Goal: Task Accomplishment & Management: Complete application form

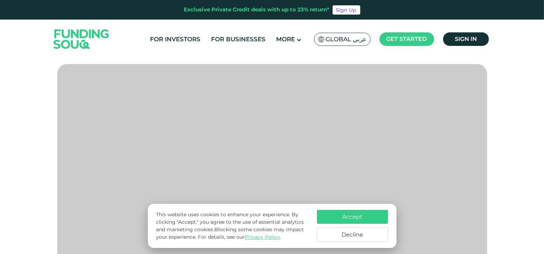
click at [365, 218] on button "Accept" at bounding box center [352, 217] width 71 height 14
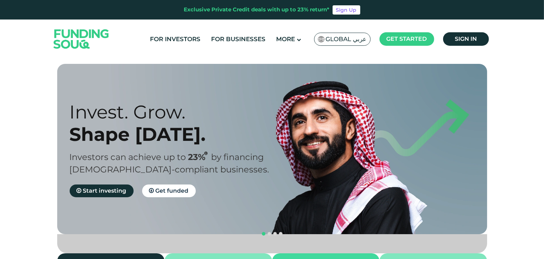
click at [348, 39] on span "Global عربي" at bounding box center [346, 39] width 41 height 8
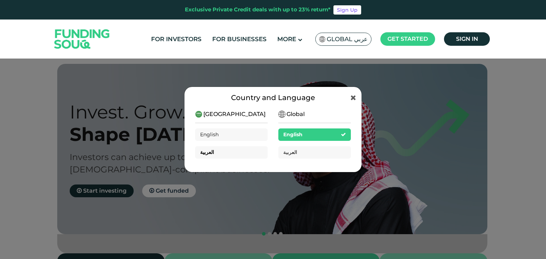
click at [254, 154] on div "العربية" at bounding box center [231, 152] width 73 height 12
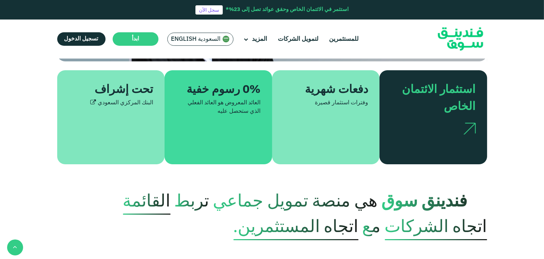
scroll to position [178, 0]
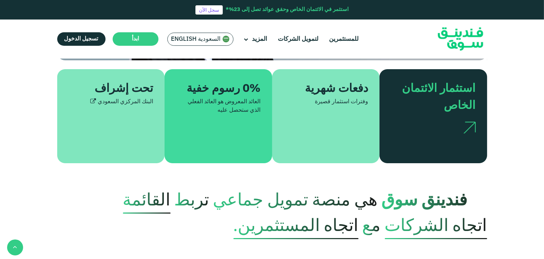
click at [454, 126] on div "استثمار الائتمان الخاص" at bounding box center [434, 116] width 108 height 94
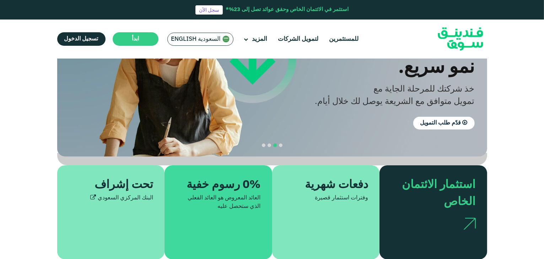
scroll to position [36, 0]
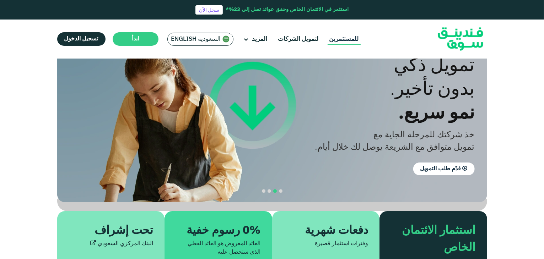
click at [343, 42] on link "للمستثمرين" at bounding box center [344, 39] width 33 height 12
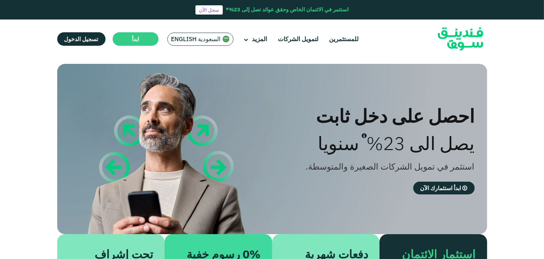
type tc-range-slider "4"
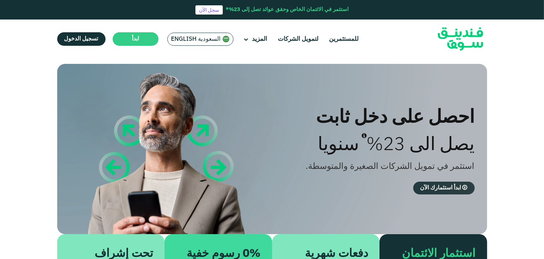
click at [463, 187] on icon at bounding box center [465, 189] width 5 height 6
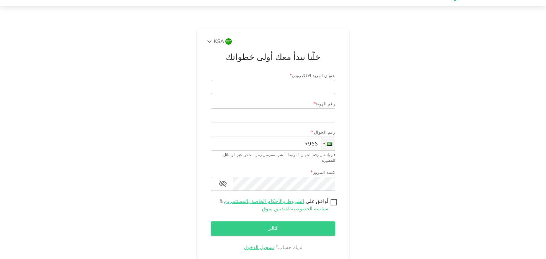
scroll to position [34, 0]
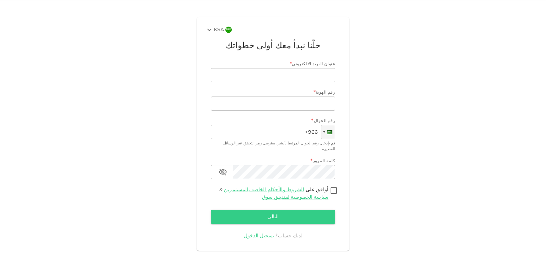
click at [265, 234] on link "تسجيل الدخول" at bounding box center [259, 236] width 30 height 5
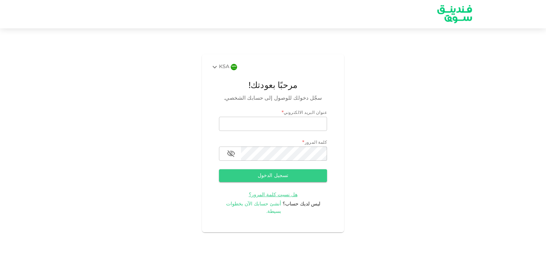
click at [277, 208] on span "أنشئ حسابك الآن بخطوات بسيطة." at bounding box center [253, 208] width 55 height 12
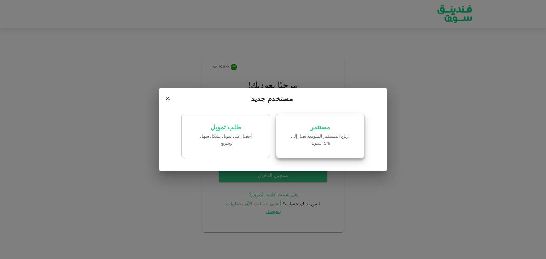
click at [305, 139] on p "أرباح المستثمر المتوقعة تصل إلى %15 سنويا." at bounding box center [320, 141] width 60 height 14
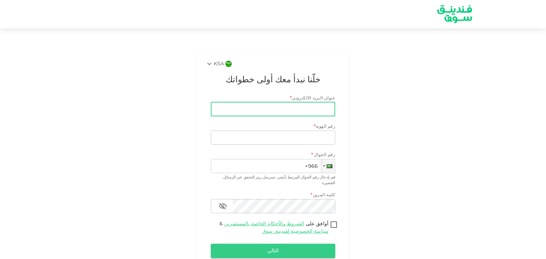
click at [314, 116] on input "عنوان البريد الالكتروني" at bounding box center [277, 109] width 117 height 14
click at [223, 63] on div "KSA" at bounding box center [214, 64] width 19 height 9
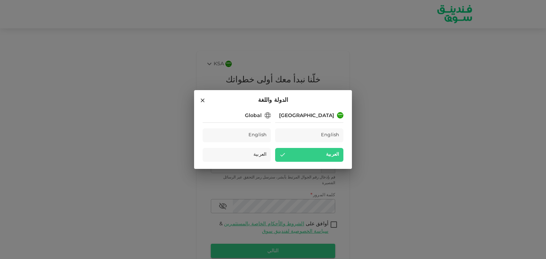
click at [299, 117] on div "[GEOGRAPHIC_DATA]" at bounding box center [309, 115] width 68 height 9
drag, startPoint x: 310, startPoint y: 117, endPoint x: 364, endPoint y: 114, distance: 54.1
click at [310, 117] on div "[GEOGRAPHIC_DATA]" at bounding box center [306, 115] width 55 height 7
click at [339, 117] on div "Saudi Arabia English العربية Global English العربية" at bounding box center [273, 140] width 158 height 58
click at [338, 117] on img at bounding box center [340, 115] width 6 height 6
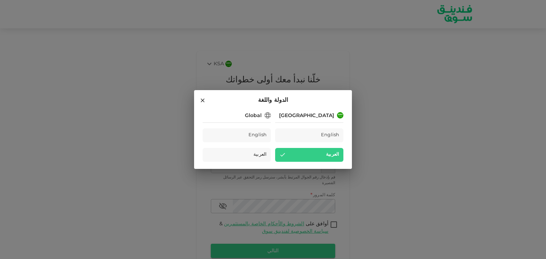
click at [338, 117] on img at bounding box center [340, 115] width 6 height 6
click at [253, 118] on div "Global" at bounding box center [253, 115] width 17 height 7
click at [255, 152] on div "العربية" at bounding box center [237, 155] width 68 height 14
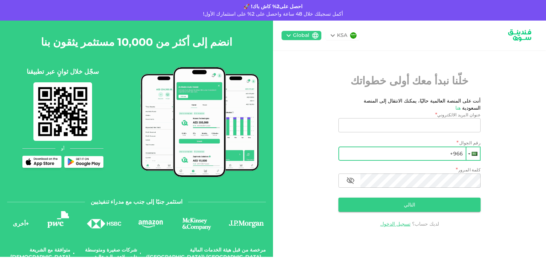
click at [469, 157] on div "عنوان البريد الالكتروني * عنوان البريد الالكتروني عنوان البريد الالكتروني رقم ا…" at bounding box center [409, 164] width 142 height 104
click at [469, 154] on div at bounding box center [473, 154] width 14 height 13
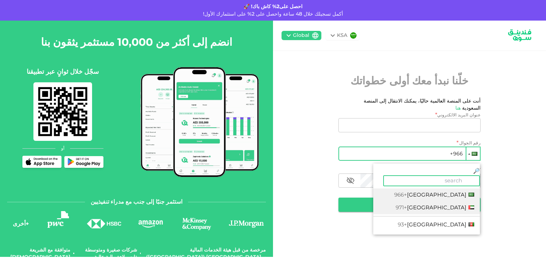
click at [407, 204] on span "+971" at bounding box center [401, 207] width 11 height 7
type input "+971"
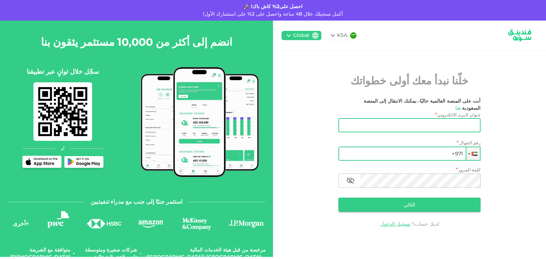
click at [428, 118] on input "عنوان البريد الالكتروني" at bounding box center [413, 125] width 134 height 14
type input "[EMAIL_ADDRESS][DOMAIN_NAME]"
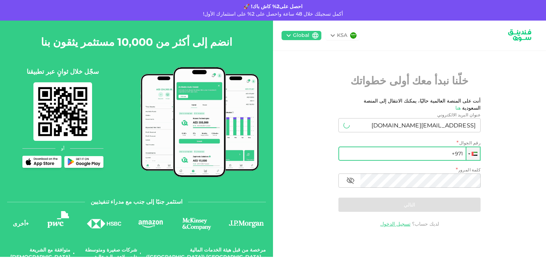
click at [445, 152] on input "+971" at bounding box center [409, 154] width 142 height 14
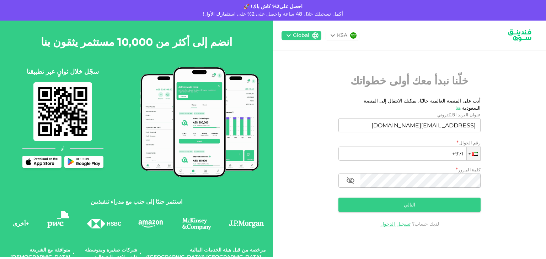
type input "[PHONE_NUMBER]"
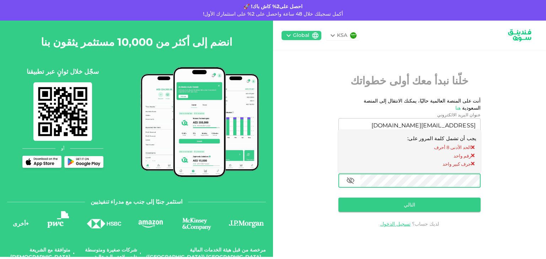
click at [500, 183] on div "KSA Global خلّنا نبدأ معك أولى خطواتك أنت على المنصة العالمية حاليًا، يمكنك الا…" at bounding box center [409, 139] width 273 height 237
click at [429, 203] on button "التالي" at bounding box center [409, 205] width 142 height 14
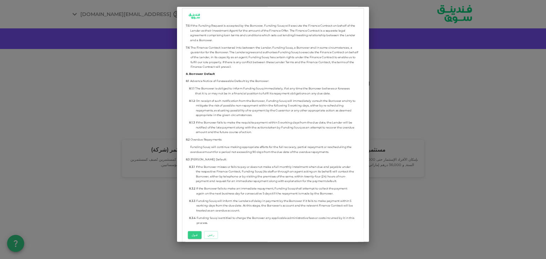
scroll to position [2879, 0]
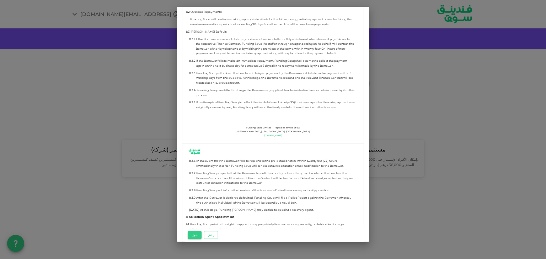
click at [193, 234] on button "قبول" at bounding box center [195, 236] width 14 height 8
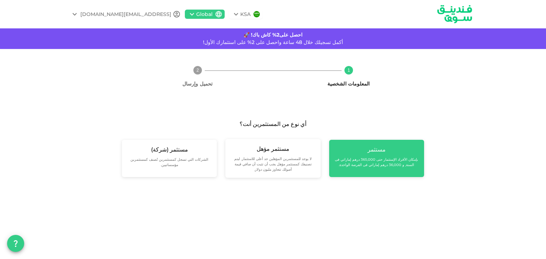
click at [384, 168] on div "مستثمر بإمكان الأفراد الإستثمار حتى 365,000 درهم إماراتي فى السنة, و 36,000 دره…" at bounding box center [376, 158] width 95 height 37
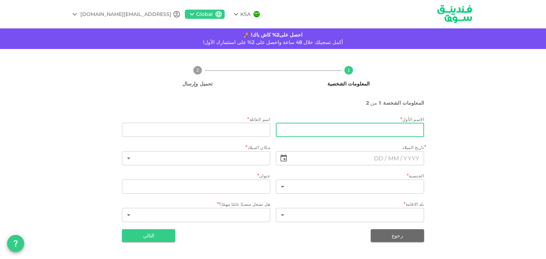
click at [376, 136] on input "firstName" at bounding box center [350, 130] width 148 height 14
type input "l"
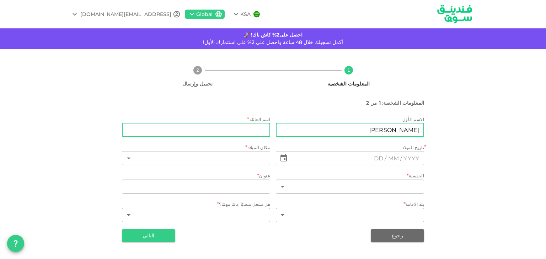
type input "[PERSON_NAME]"
click at [258, 135] on input "lastName" at bounding box center [196, 130] width 148 height 14
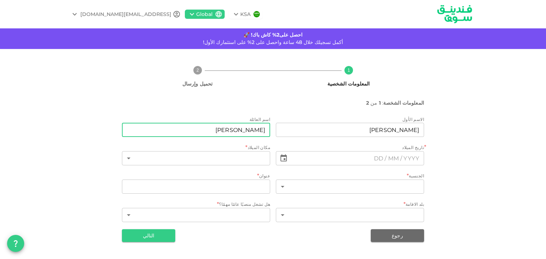
type input "[PERSON_NAME]"
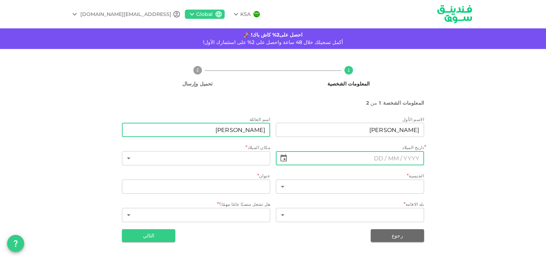
click at [333, 166] on div "​" at bounding box center [350, 158] width 148 height 15
type input "⁦⁨DD⁩ / ⁨MM⁩ / ⁨YYYY⁩⁩"
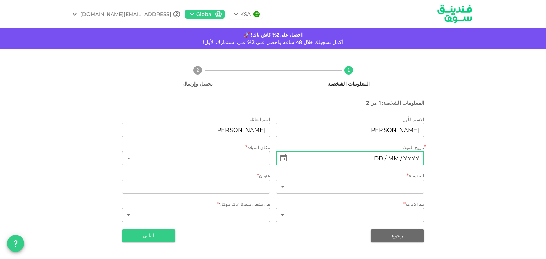
click at [340, 154] on input "⁦⁨DD⁩ / ⁨MM⁩ / ⁨YYYY⁩⁩" at bounding box center [357, 158] width 133 height 14
click at [286, 160] on icon "Choose date" at bounding box center [283, 158] width 6 height 7
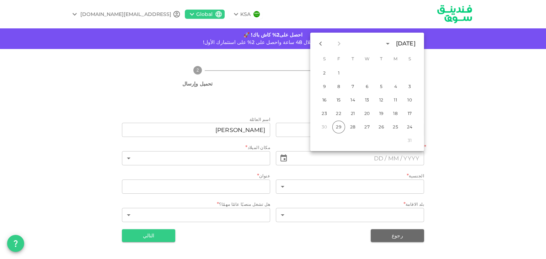
click at [396, 43] on div "[DATE]" at bounding box center [406, 43] width 20 height 9
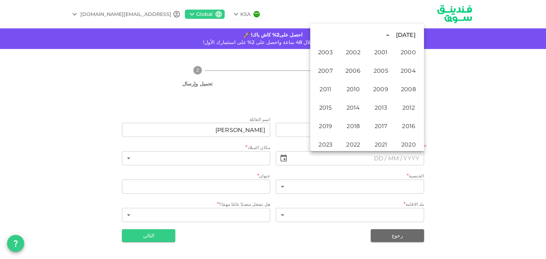
scroll to position [448, 0]
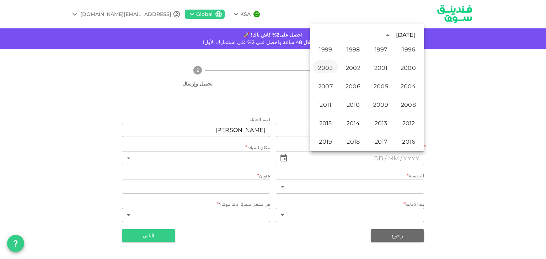
click at [336, 69] on button "2003" at bounding box center [326, 66] width 26 height 13
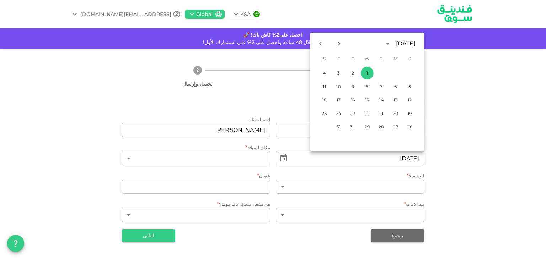
click at [396, 47] on div "[DATE]" at bounding box center [406, 43] width 20 height 9
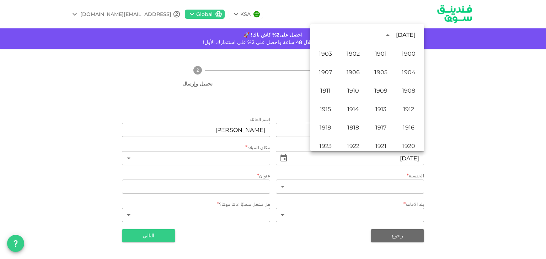
scroll to position [417, 0]
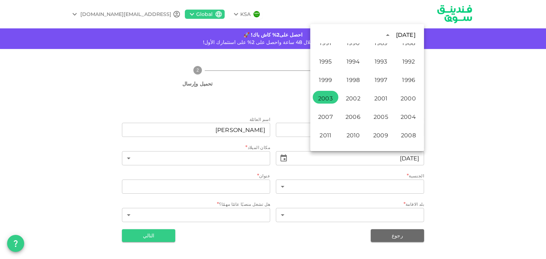
click at [396, 33] on div "[DATE]" at bounding box center [406, 35] width 20 height 9
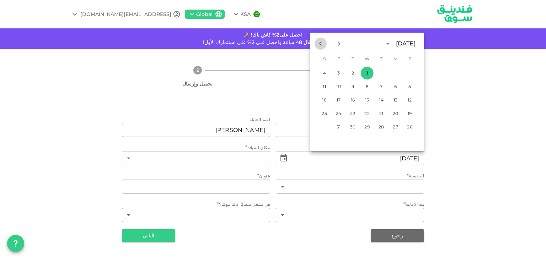
click at [322, 40] on icon "Previous month" at bounding box center [320, 43] width 9 height 9
click at [321, 40] on icon "Previous month" at bounding box center [320, 43] width 9 height 9
click at [340, 41] on icon "Next month" at bounding box center [339, 43] width 9 height 9
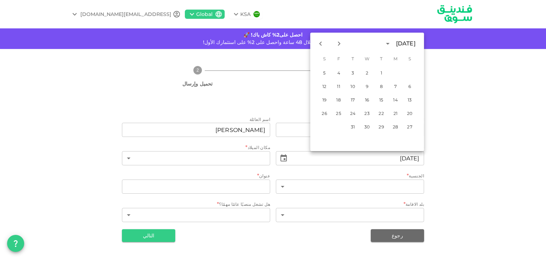
click at [340, 41] on icon "Next month" at bounding box center [339, 43] width 9 height 9
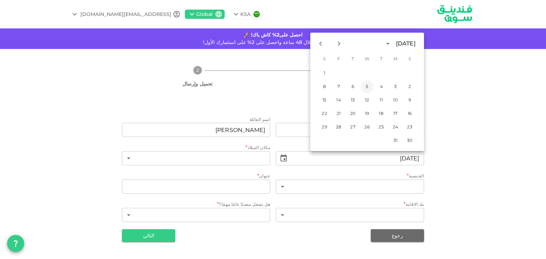
click at [370, 86] on button "5" at bounding box center [367, 86] width 13 height 13
type input "⁦⁨[DATE]⁩⁩"
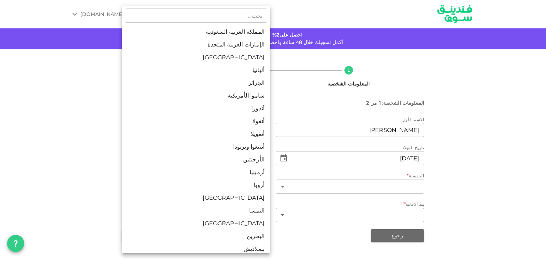
click at [245, 153] on body "KSA Global [EMAIL_ADDRESS][DOMAIN_NAME] احصل على2% كاش باك! 🚀 أكمل تسجيلك خلال …" at bounding box center [273, 129] width 546 height 259
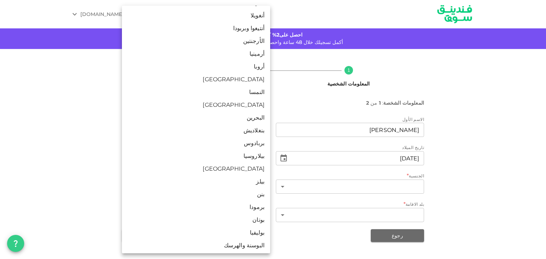
scroll to position [36, 0]
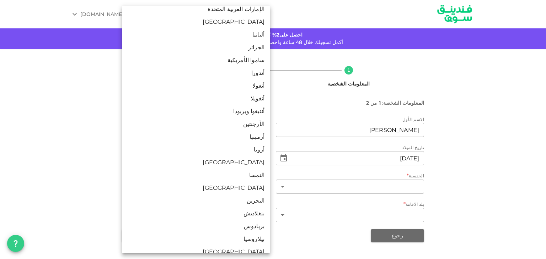
click at [250, 8] on li "الإمارات العربية المتحدة" at bounding box center [196, 9] width 148 height 13
type input "2"
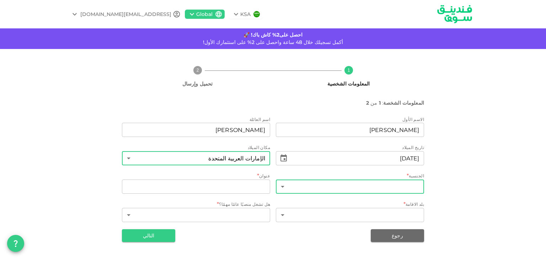
click at [391, 191] on body "KSA Global [EMAIL_ADDRESS][DOMAIN_NAME] احصل على2% كاش باك! 🚀 أكمل تسجيلك خلال …" at bounding box center [273, 129] width 546 height 259
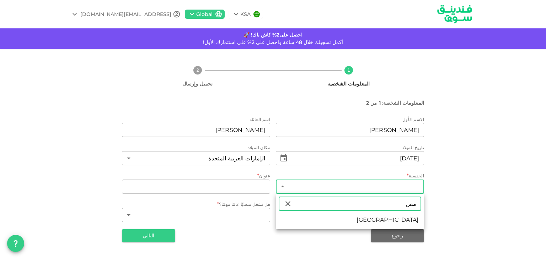
type input "مص"
click at [410, 224] on li "[GEOGRAPHIC_DATA]" at bounding box center [350, 220] width 148 height 13
type input "57"
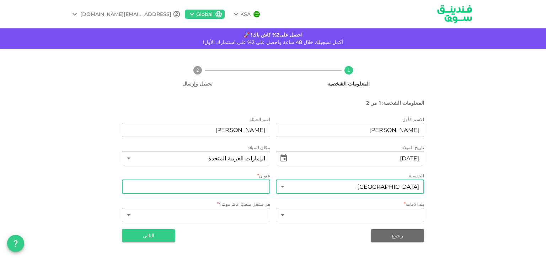
click at [248, 183] on input "address" at bounding box center [196, 187] width 148 height 14
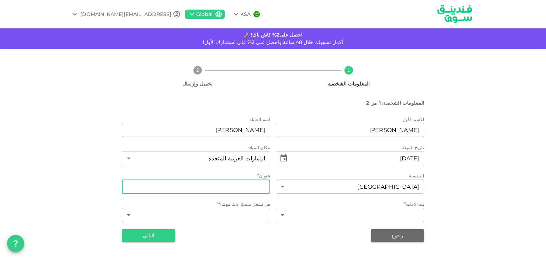
type input "Al Dhafra"
type input "57"
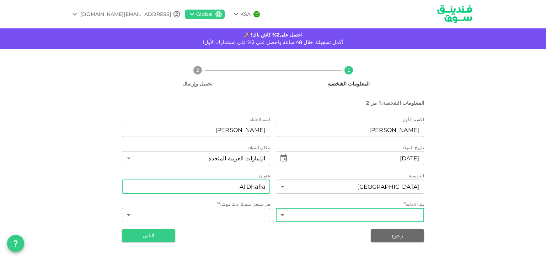
click at [312, 218] on body "KSA Global [EMAIL_ADDRESS][DOMAIN_NAME] احصل على2% كاش باك! 🚀 أكمل تسجيلك خلال …" at bounding box center [273, 129] width 546 height 259
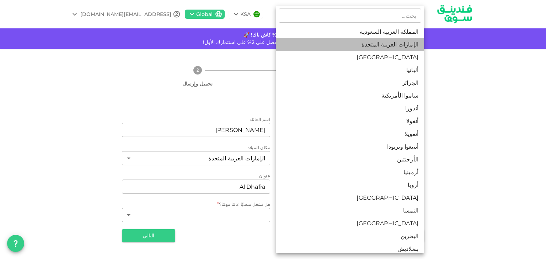
click at [373, 47] on li "الإمارات العربية المتحدة" at bounding box center [350, 44] width 148 height 13
type input "2"
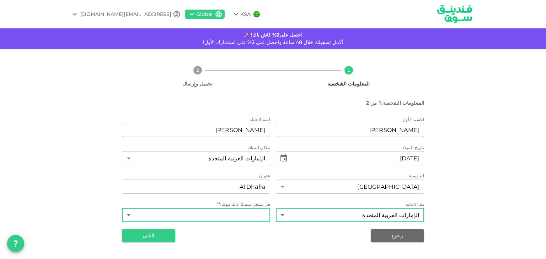
click at [250, 215] on body "KSA Global [EMAIL_ADDRESS][DOMAIN_NAME] احصل على2% كاش باك! 🚀 أكمل تسجيلك خلال …" at bounding box center [273, 129] width 546 height 259
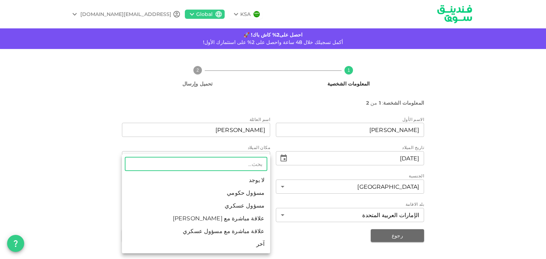
drag, startPoint x: 259, startPoint y: 181, endPoint x: 267, endPoint y: 180, distance: 8.4
click at [262, 181] on li "لا يوجد" at bounding box center [196, 180] width 148 height 13
type input "1"
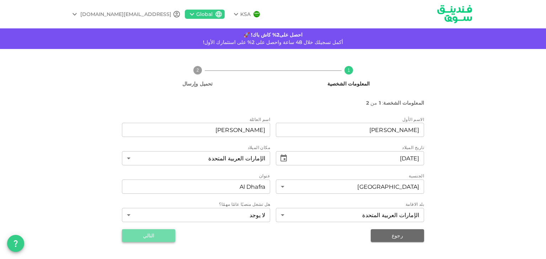
click at [162, 234] on button "التالي" at bounding box center [148, 236] width 53 height 13
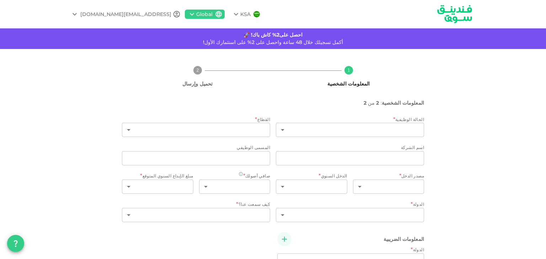
type input "2"
radio input "false"
radio input "true"
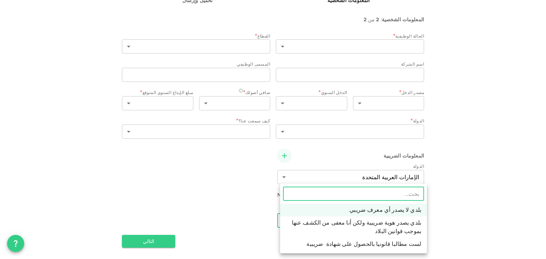
click at [399, 221] on body "KSA Global [EMAIL_ADDRESS][DOMAIN_NAME] احصل على2% كاش باك! 🚀 أكمل تسجيلك خلال …" at bounding box center [273, 129] width 546 height 259
click at [536, 212] on div at bounding box center [273, 129] width 546 height 259
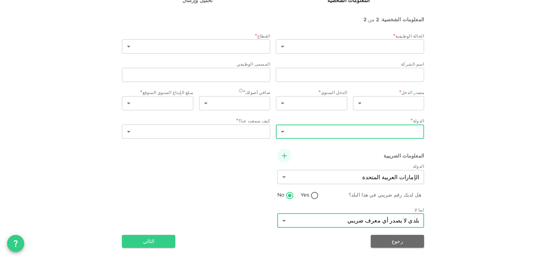
click at [360, 136] on body "KSA Global [EMAIL_ADDRESS][DOMAIN_NAME] احصل على2% كاش باك! 🚀 أكمل تسجيلك خلال …" at bounding box center [273, 129] width 546 height 259
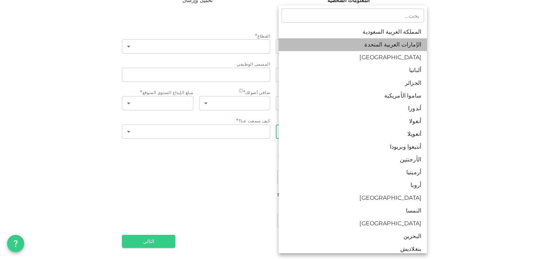
click at [394, 43] on li "الإمارات العربية المتحدة" at bounding box center [353, 44] width 148 height 13
type input "2"
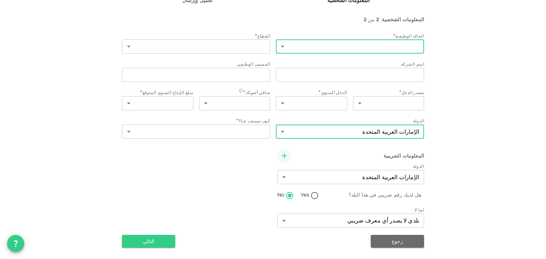
click at [334, 48] on body "KSA Global [EMAIL_ADDRESS][DOMAIN_NAME] احصل على2% كاش باك! 🚀 أكمل تسجيلك خلال …" at bounding box center [273, 129] width 546 height 259
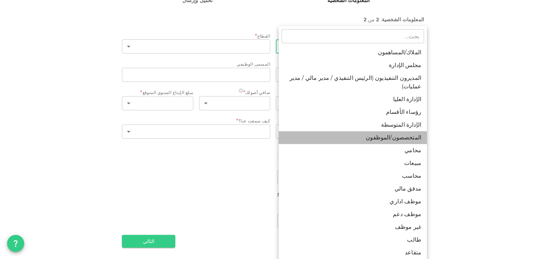
click at [410, 132] on li "المتخصصون/الموظفون" at bounding box center [353, 138] width 148 height 13
type input "7"
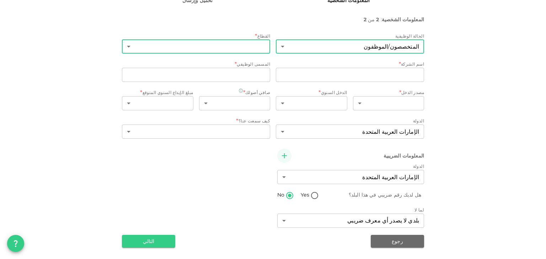
click at [218, 48] on body "KSA Global [EMAIL_ADDRESS][DOMAIN_NAME] احصل على2% كاش باك! 🚀 أكمل تسجيلك خلال …" at bounding box center [273, 129] width 546 height 259
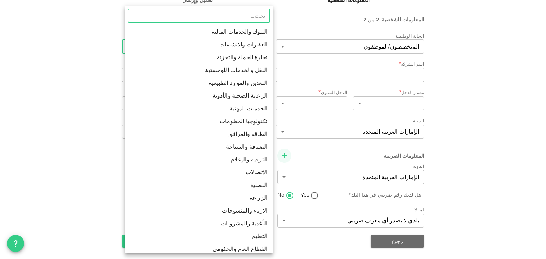
click at [262, 238] on li "التعليم" at bounding box center [199, 236] width 148 height 13
type input "17"
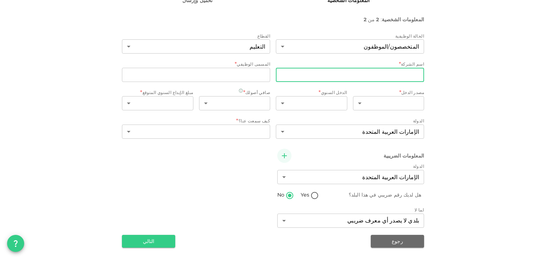
click at [372, 74] on input "companyName" at bounding box center [350, 75] width 148 height 14
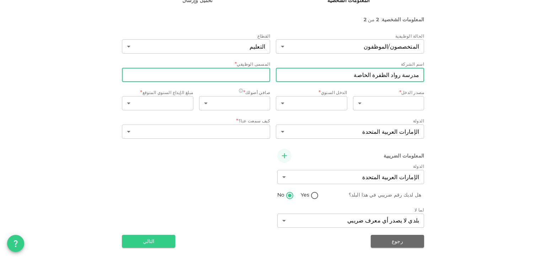
type input "مدرسة رواد الظفرة الخاصة"
click at [258, 80] on input "jobTitle" at bounding box center [196, 75] width 148 height 14
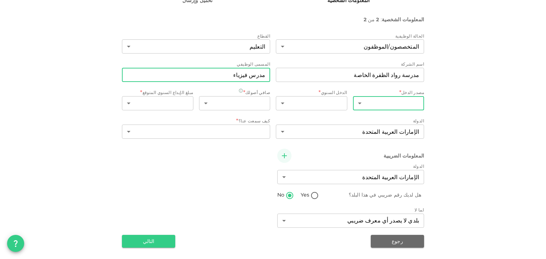
type input "مدرس فيزياء"
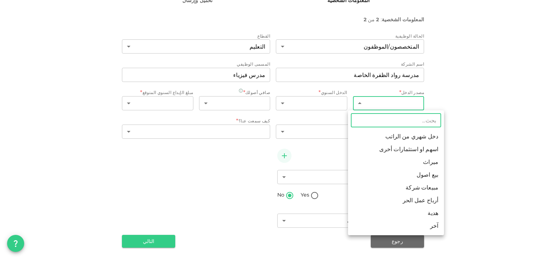
click at [392, 103] on body "KSA Global [EMAIL_ADDRESS][DOMAIN_NAME] احصل على2% كاش باك! 🚀 أكمل تسجيلك خلال …" at bounding box center [273, 129] width 546 height 259
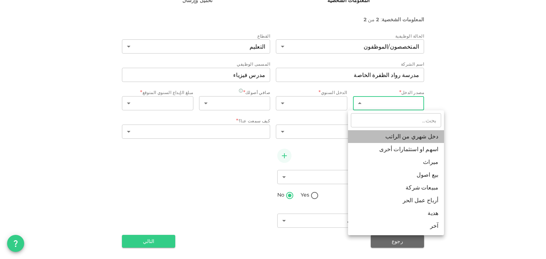
click at [396, 136] on li "دخل شهري من الراتب" at bounding box center [396, 136] width 96 height 13
type input "1"
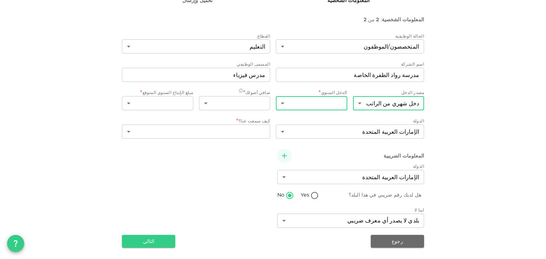
click at [329, 98] on body "KSA Global [EMAIL_ADDRESS][DOMAIN_NAME] احصل على2% كاش باك! 🚀 أكمل تسجيلك خلال …" at bounding box center [273, 129] width 546 height 259
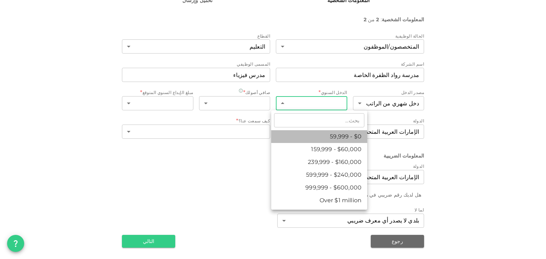
click at [327, 143] on li "$0 - 59,999" at bounding box center [319, 136] width 96 height 13
type input "1"
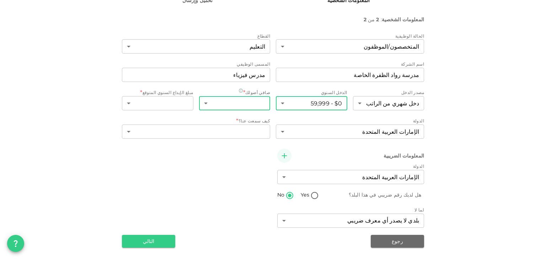
click at [258, 102] on body "KSA Global [EMAIL_ADDRESS][DOMAIN_NAME] احصل على2% كاش باك! 🚀 أكمل تسجيلك خلال …" at bounding box center [273, 129] width 546 height 259
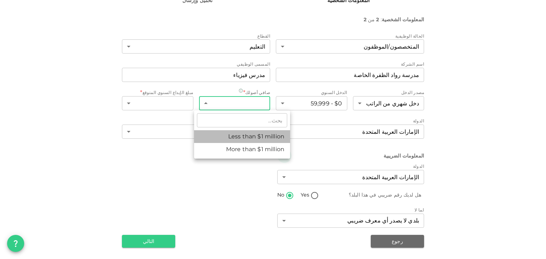
click at [260, 140] on li "Less than $1 million" at bounding box center [242, 136] width 96 height 13
type input "1"
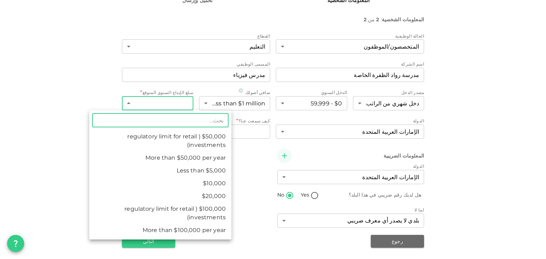
click at [157, 103] on body "KSA Global [EMAIL_ADDRESS][DOMAIN_NAME] احصل على2% كاش باك! 🚀 أكمل تسجيلك خلال …" at bounding box center [273, 129] width 546 height 259
click at [212, 171] on li "Less than $5,000" at bounding box center [160, 171] width 142 height 13
type input "1"
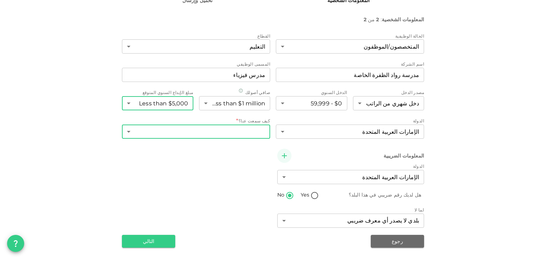
click at [250, 130] on body "KSA Global [EMAIL_ADDRESS][DOMAIN_NAME] احصل على2% كاش باك! 🚀 أكمل تسجيلك خلال …" at bounding box center [273, 129] width 546 height 259
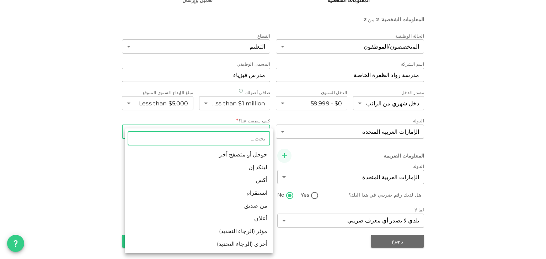
click at [264, 246] on li "أخرى (الرجاء التحديد)" at bounding box center [199, 244] width 148 height 13
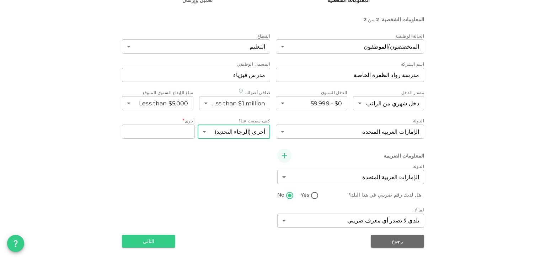
click at [212, 132] on body "KSA Global [EMAIL_ADDRESS][DOMAIN_NAME] احصل على2% كاش باك! 🚀 أكمل تسجيلك خلال …" at bounding box center [273, 129] width 546 height 259
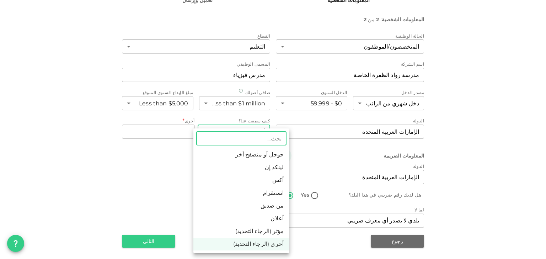
click at [249, 155] on li "جوجل أو متصفح أخر" at bounding box center [241, 155] width 96 height 13
type input "1"
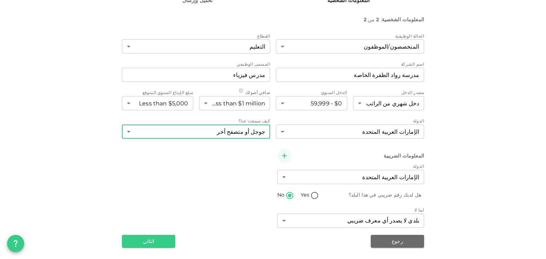
drag, startPoint x: 141, startPoint y: 242, endPoint x: 133, endPoint y: 239, distance: 8.1
click at [141, 242] on button "التالي" at bounding box center [148, 241] width 53 height 13
